Goal: Task Accomplishment & Management: Use online tool/utility

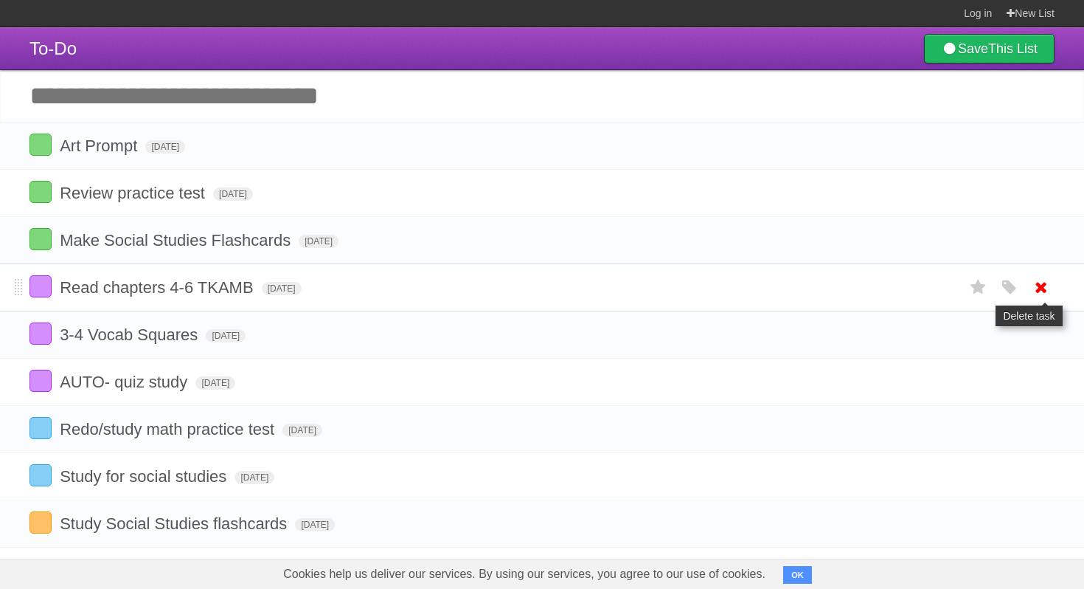
click at [1038, 299] on icon at bounding box center [1041, 287] width 21 height 24
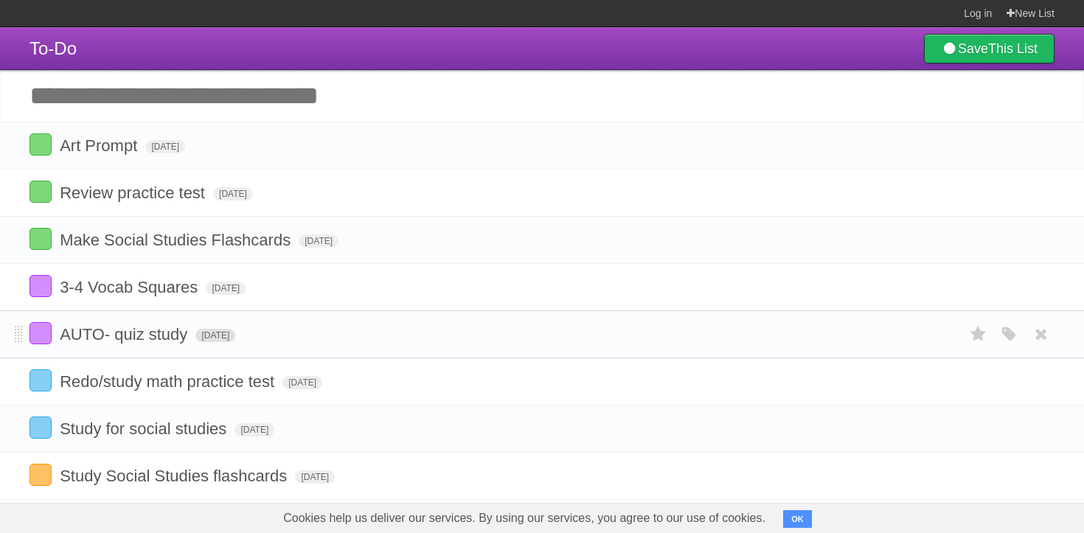
click at [229, 342] on span "[DATE]" at bounding box center [215, 335] width 40 height 13
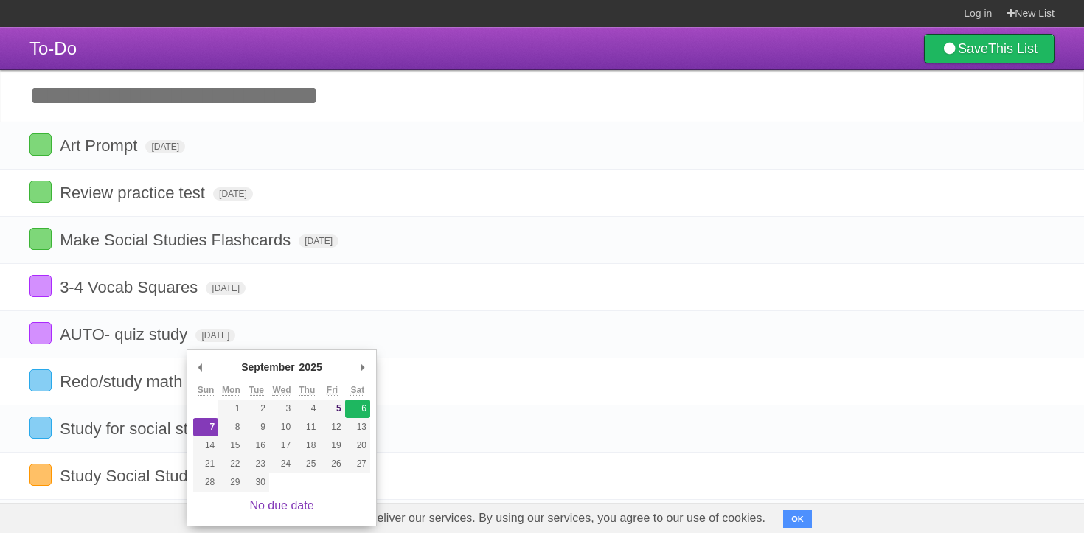
type span "[DATE]"
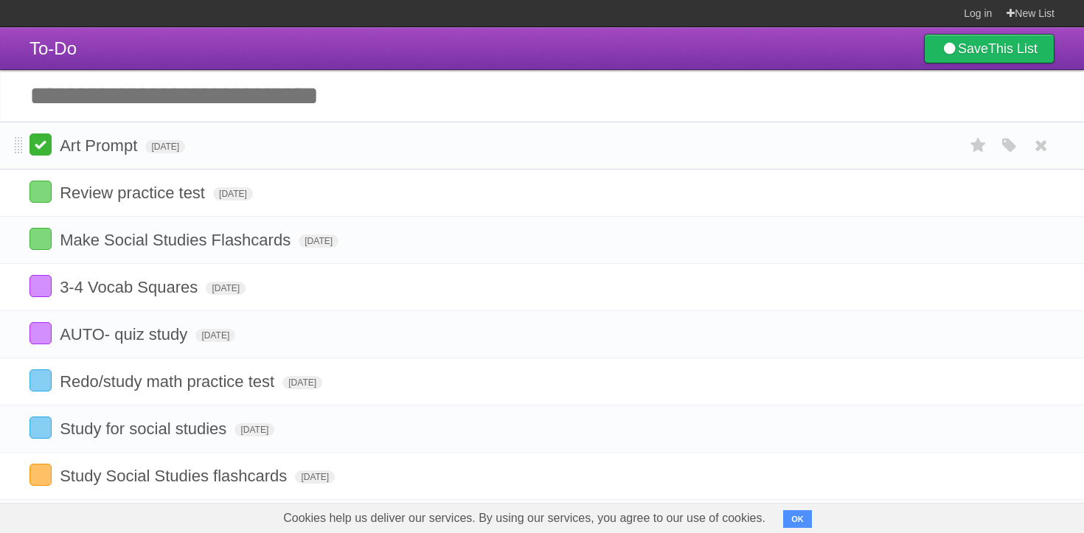
click at [41, 156] on label at bounding box center [41, 145] width 22 height 22
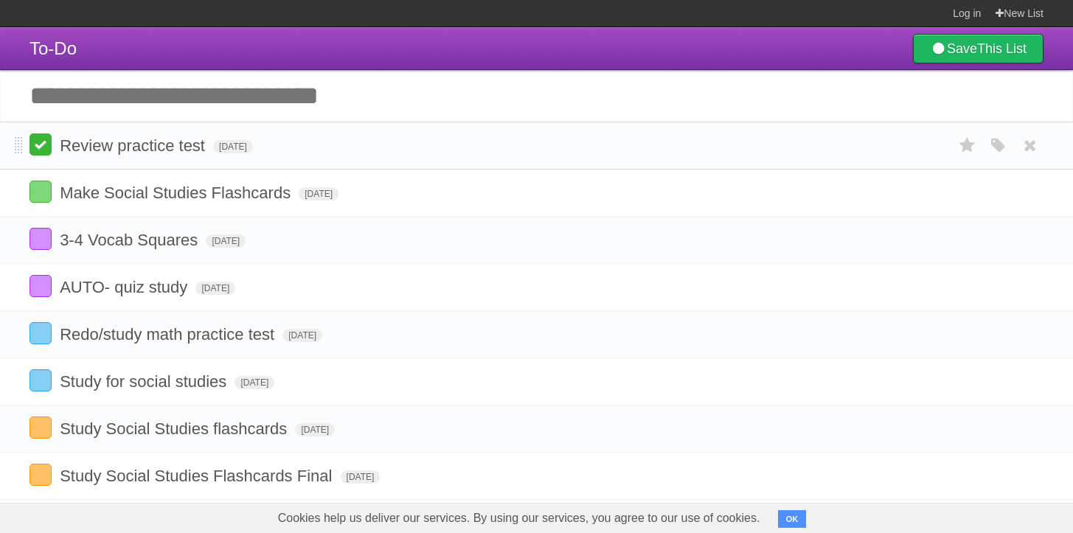
click at [34, 154] on label at bounding box center [41, 145] width 22 height 22
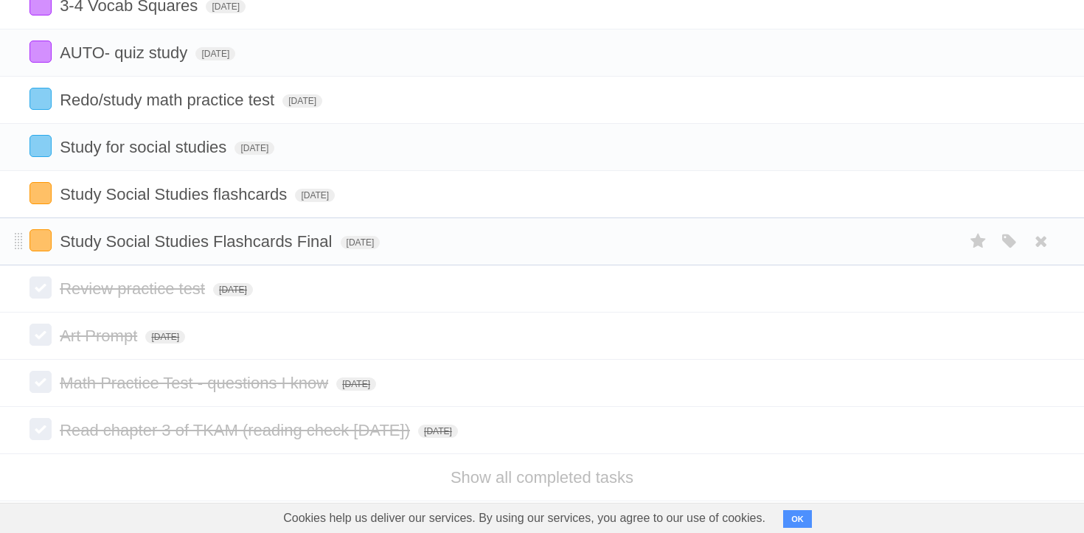
scroll to position [72, 0]
